Goal: Information Seeking & Learning: Learn about a topic

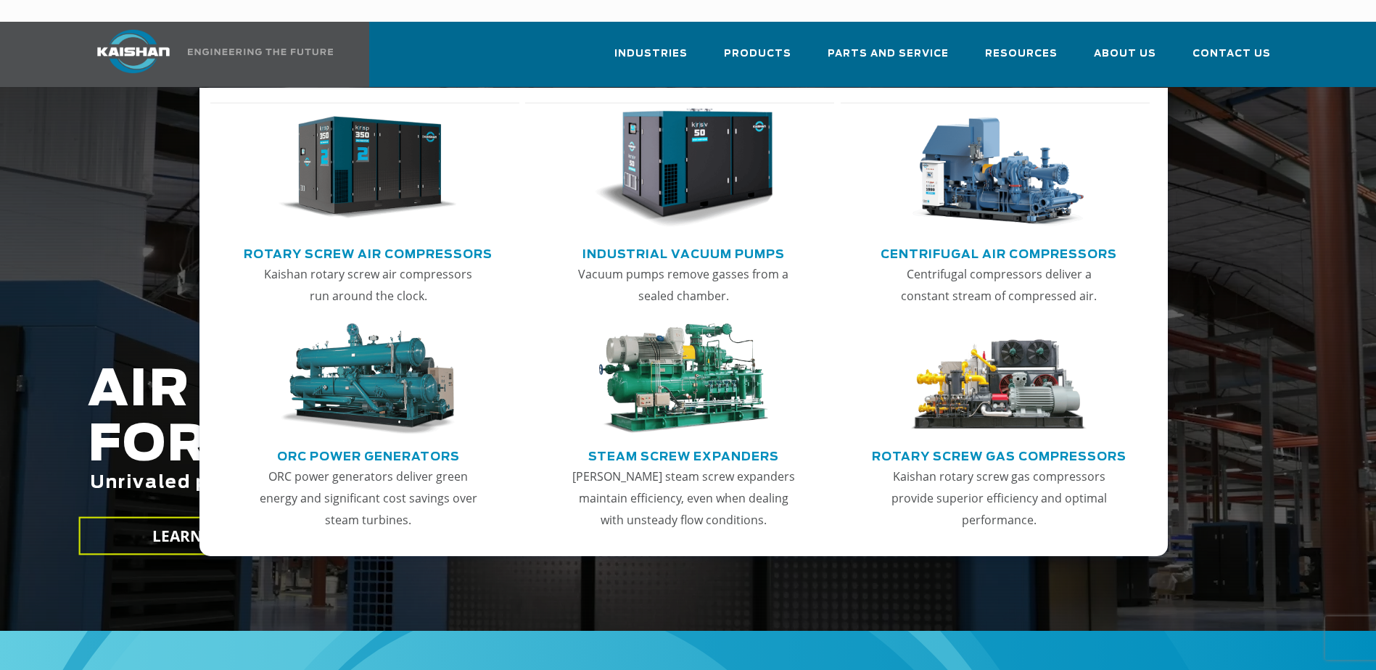
click at [368, 144] on img "Main menu" at bounding box center [368, 168] width 178 height 120
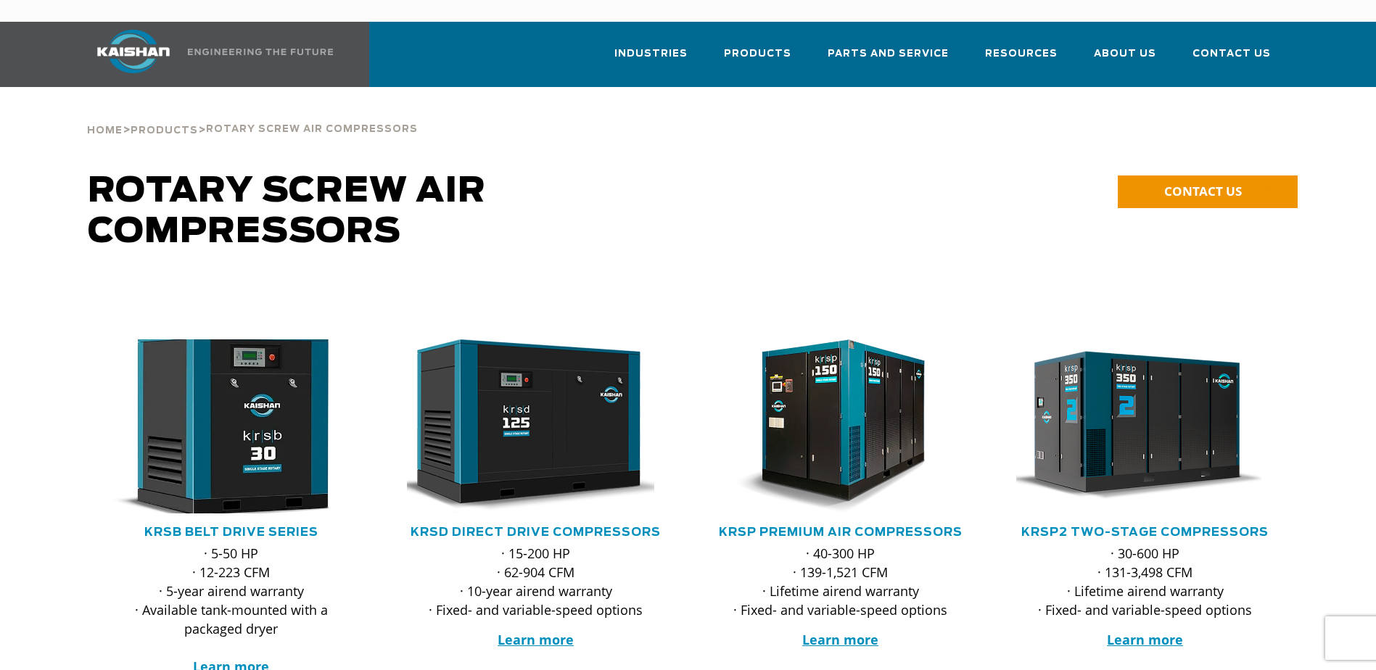
scroll to position [73, 0]
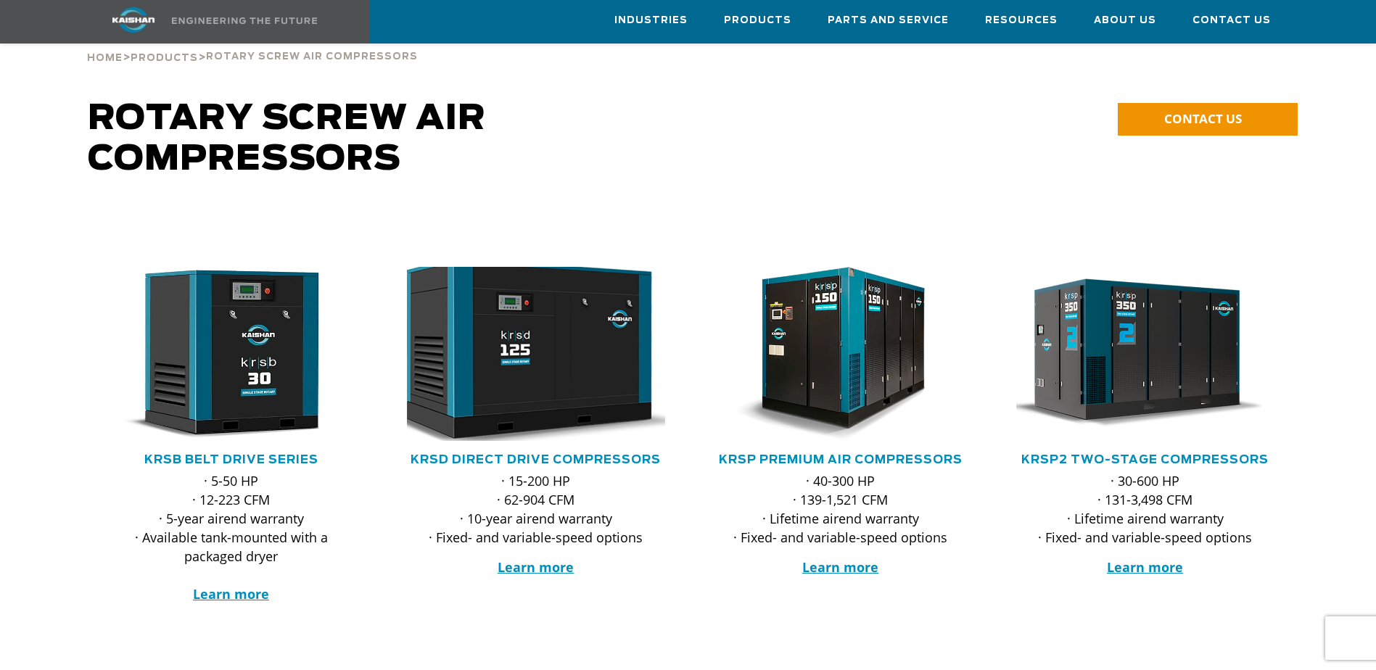
click at [528, 351] on img at bounding box center [525, 353] width 284 height 191
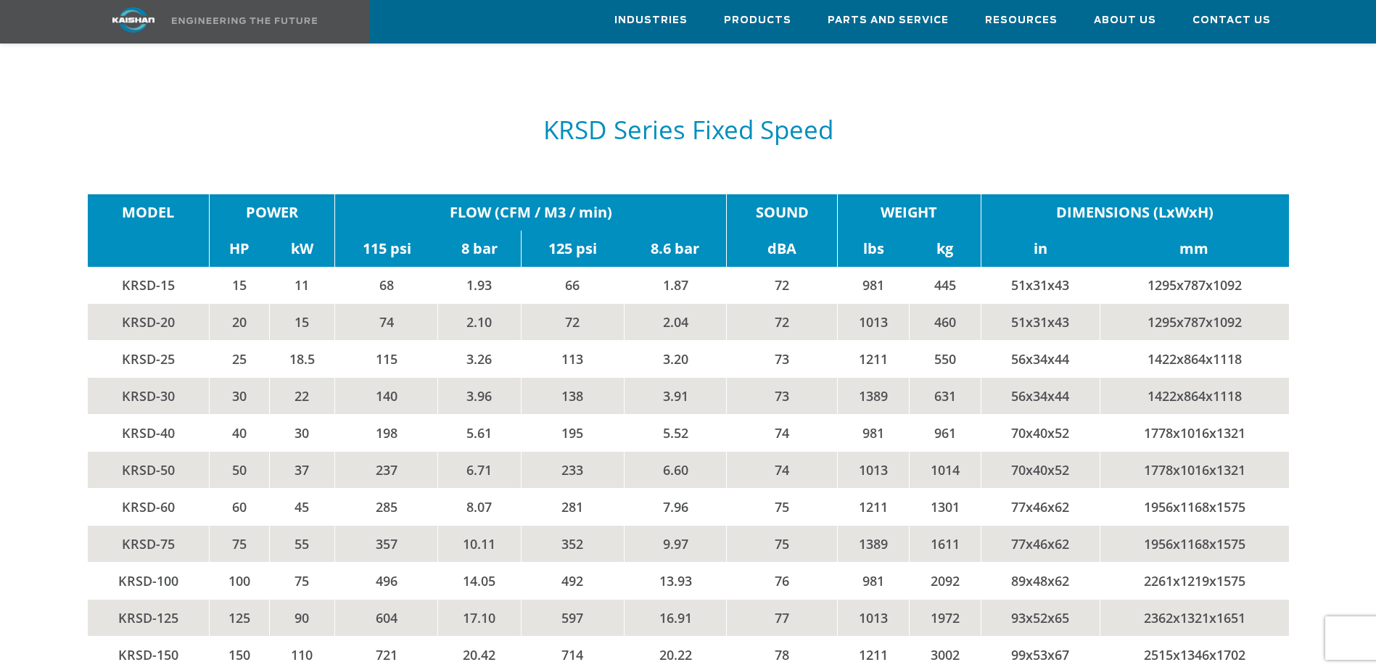
scroll to position [2466, 0]
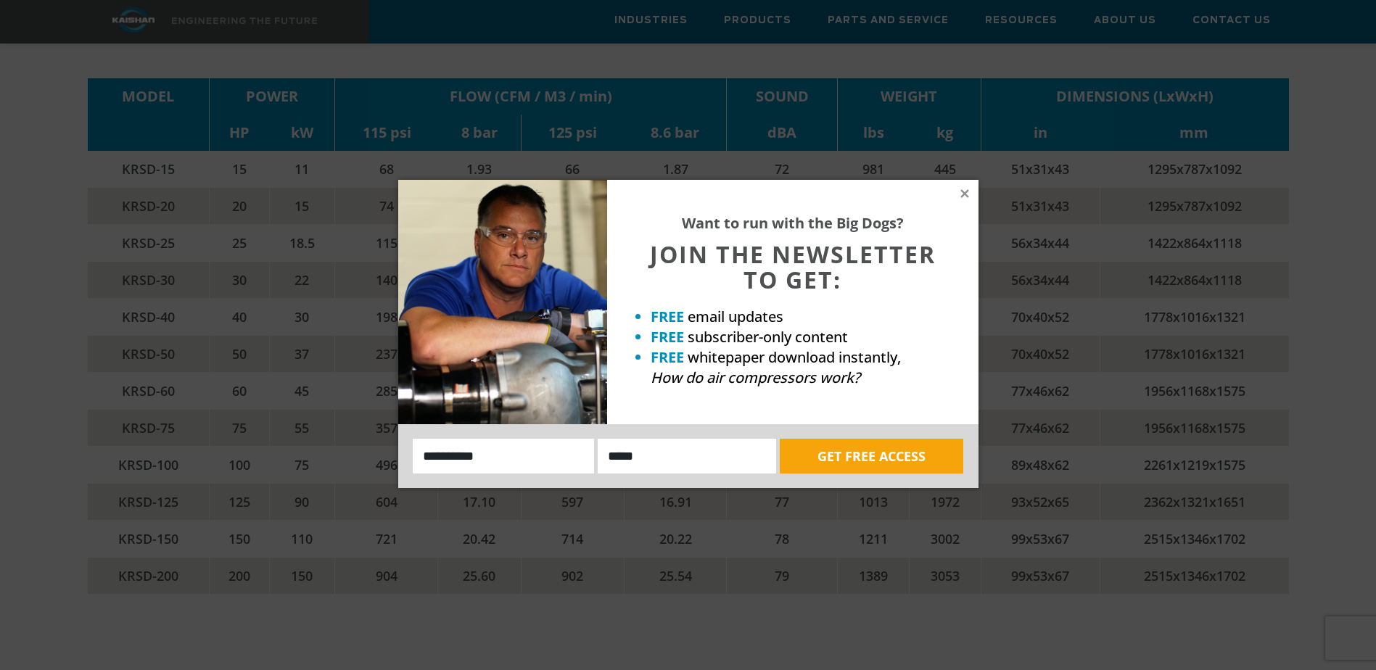
drag, startPoint x: 958, startPoint y: 192, endPoint x: 949, endPoint y: 187, distance: 10.7
click at [958, 192] on icon at bounding box center [964, 193] width 13 height 13
